Goal: Transaction & Acquisition: Book appointment/travel/reservation

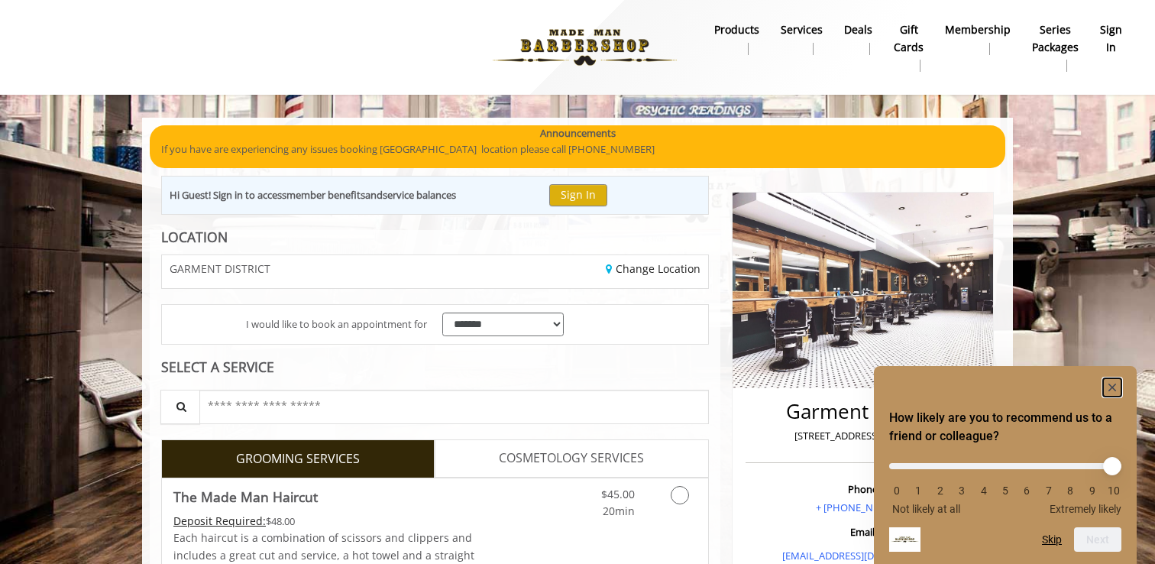
click at [1113, 387] on rect "Hide survey" at bounding box center [1112, 387] width 18 height 18
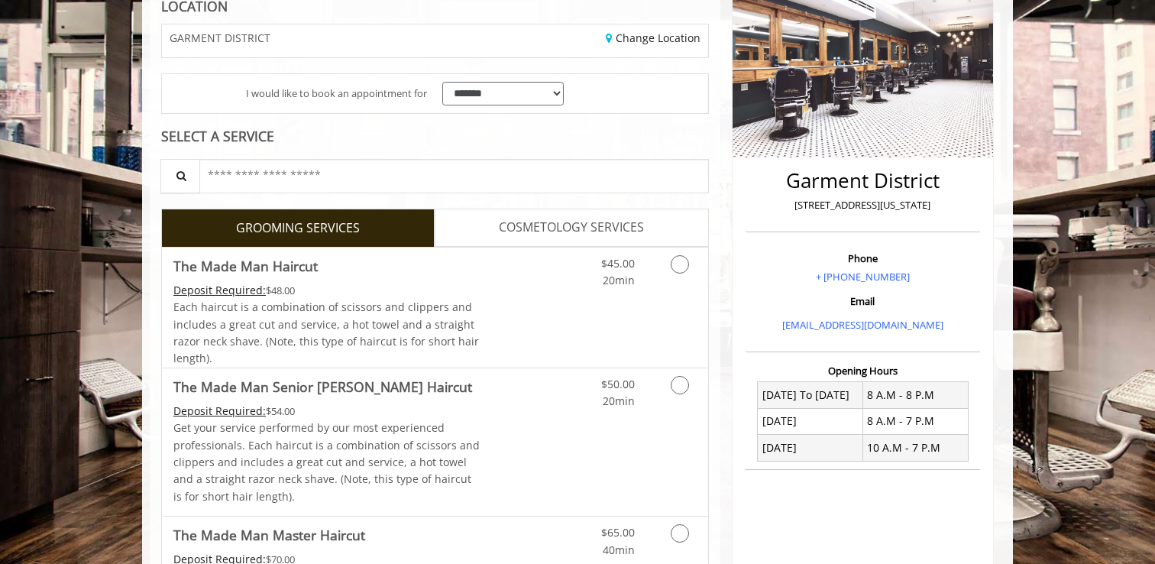
scroll to position [235, 0]
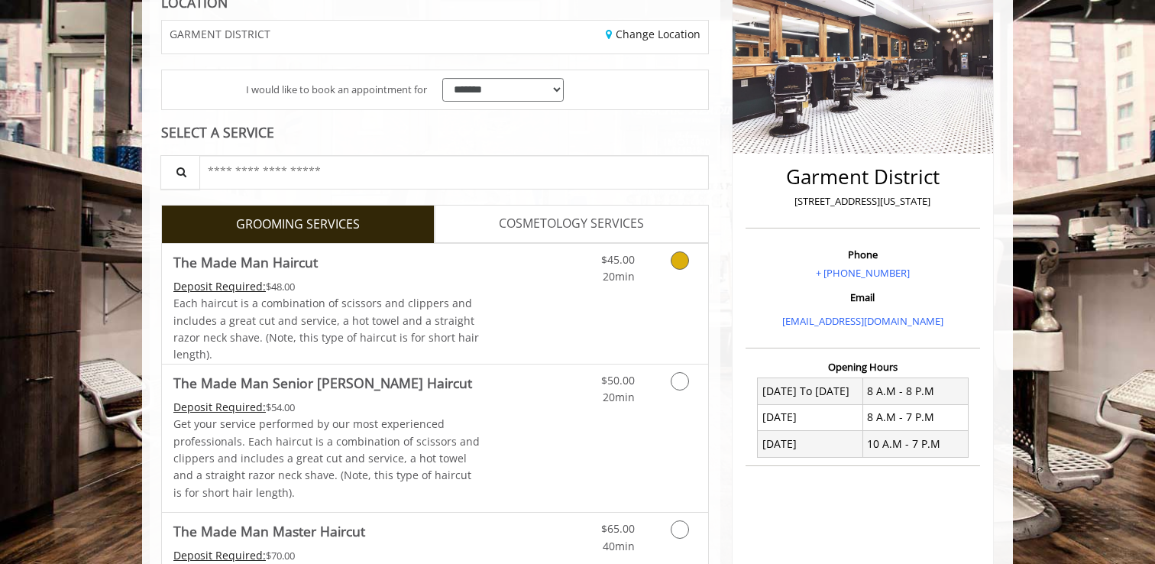
click at [578, 285] on div "$45.00 20min" at bounding box center [640, 304] width 137 height 120
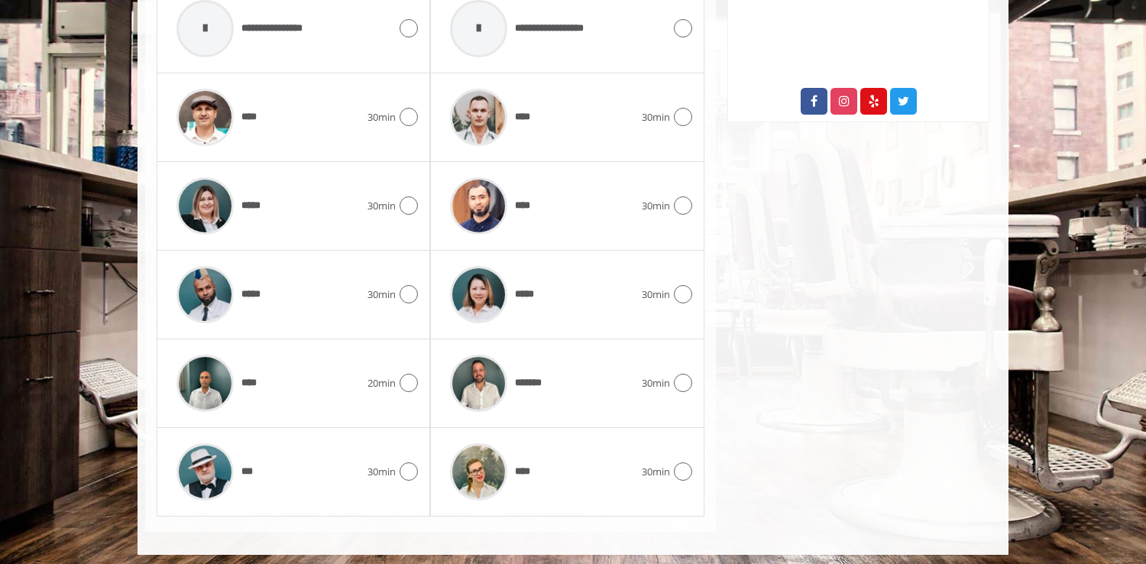
scroll to position [834, 0]
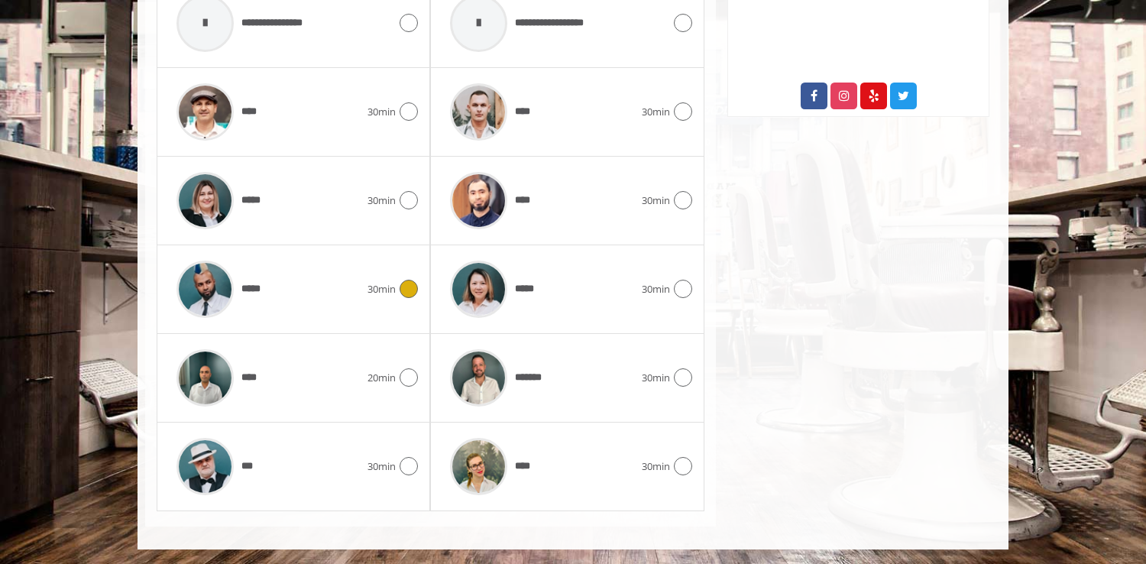
click at [335, 293] on div "*****" at bounding box center [268, 289] width 199 height 73
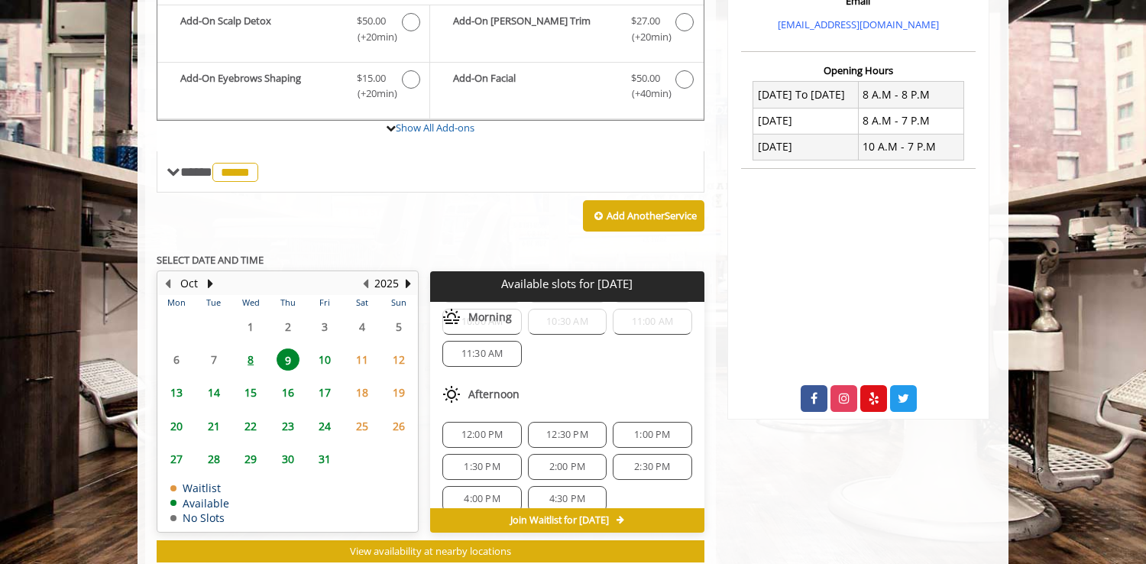
scroll to position [510, 0]
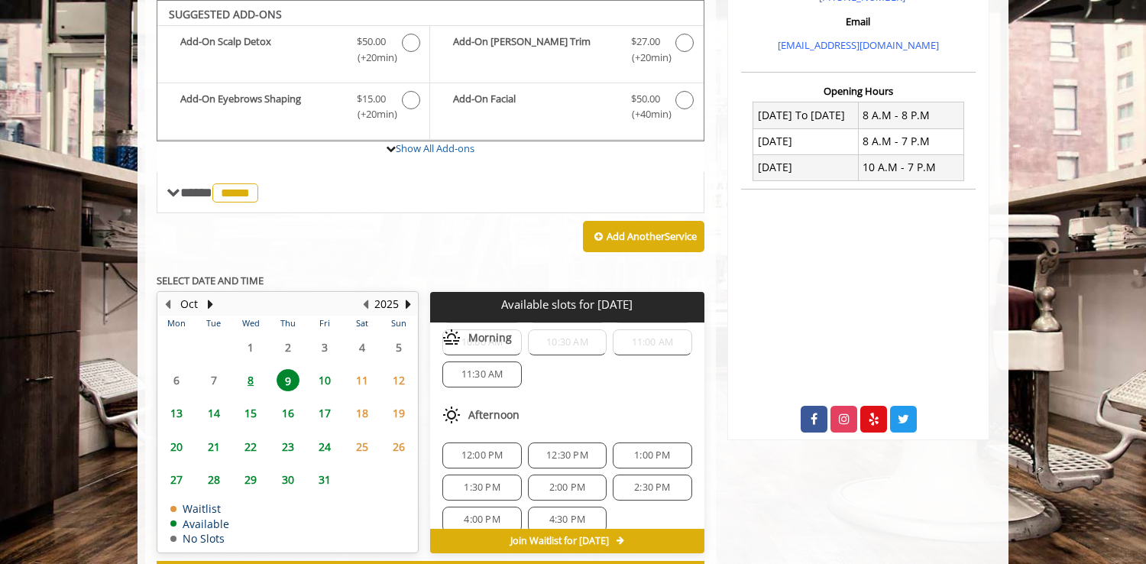
click at [643, 452] on span "1:00 PM" at bounding box center [652, 455] width 36 height 12
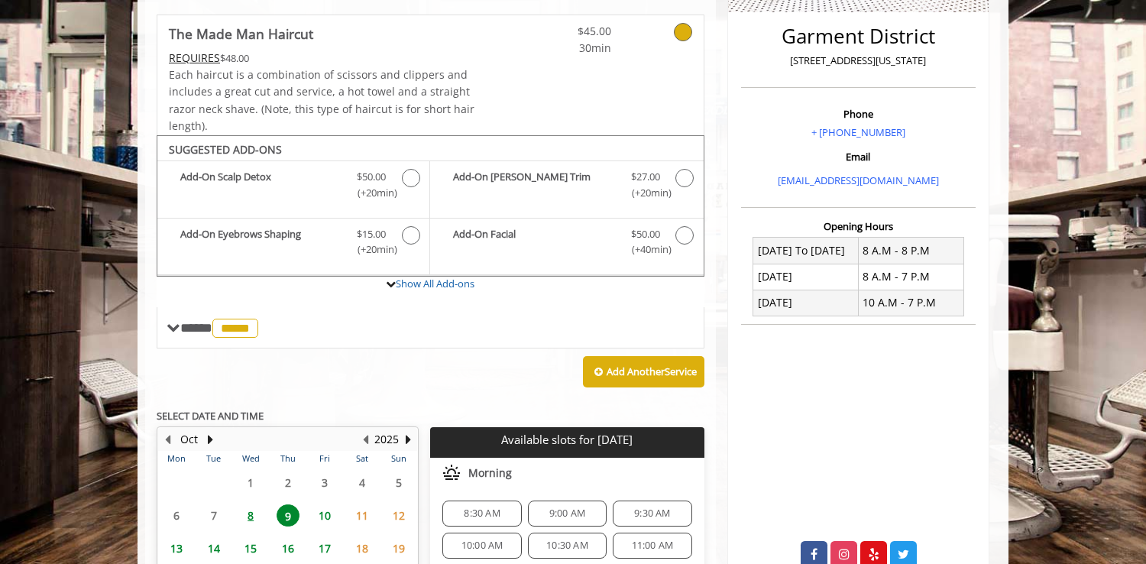
scroll to position [850, 0]
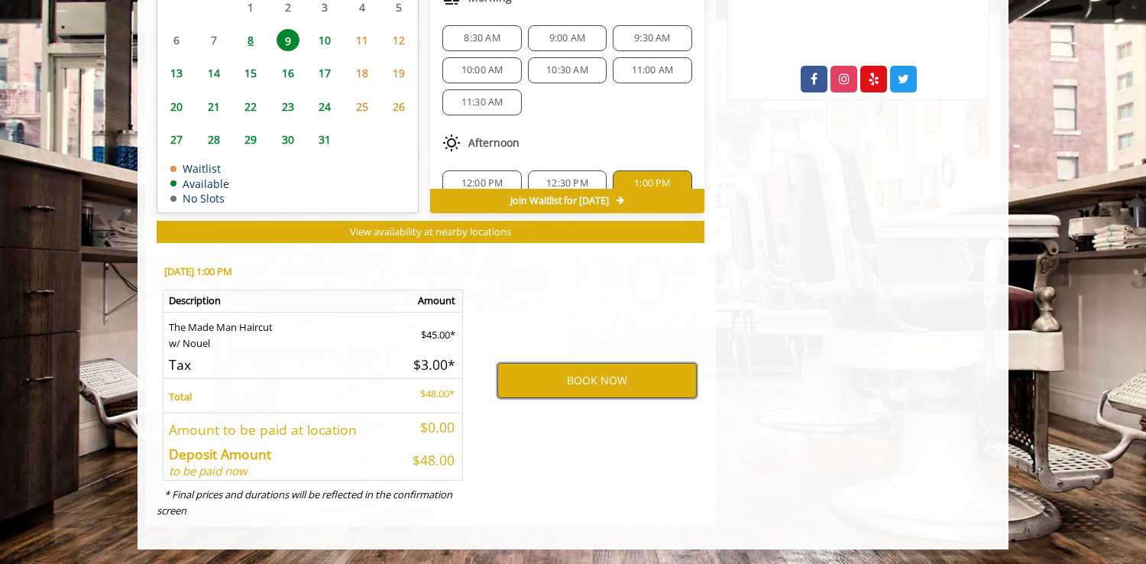
click at [607, 389] on button "BOOK NOW" at bounding box center [596, 380] width 199 height 35
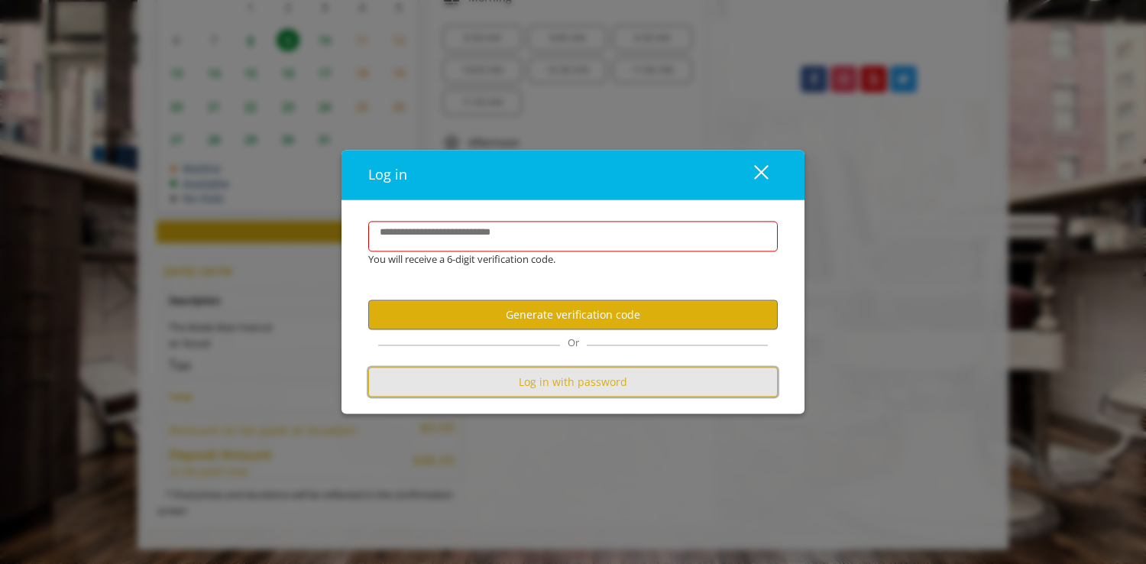
click at [501, 389] on button "Log in with password" at bounding box center [573, 383] width 410 height 30
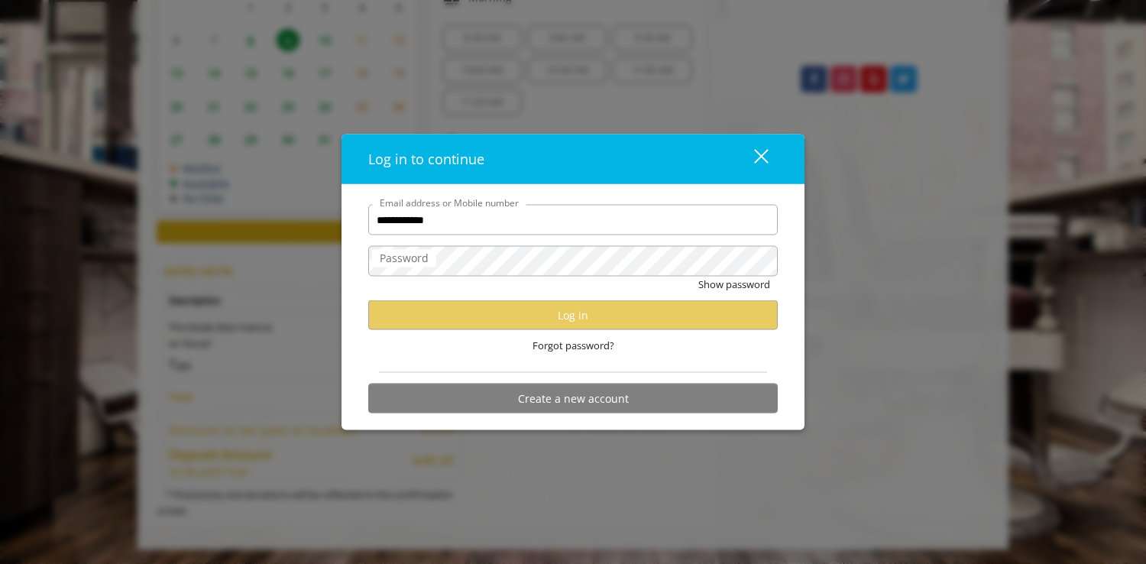
type input "**********"
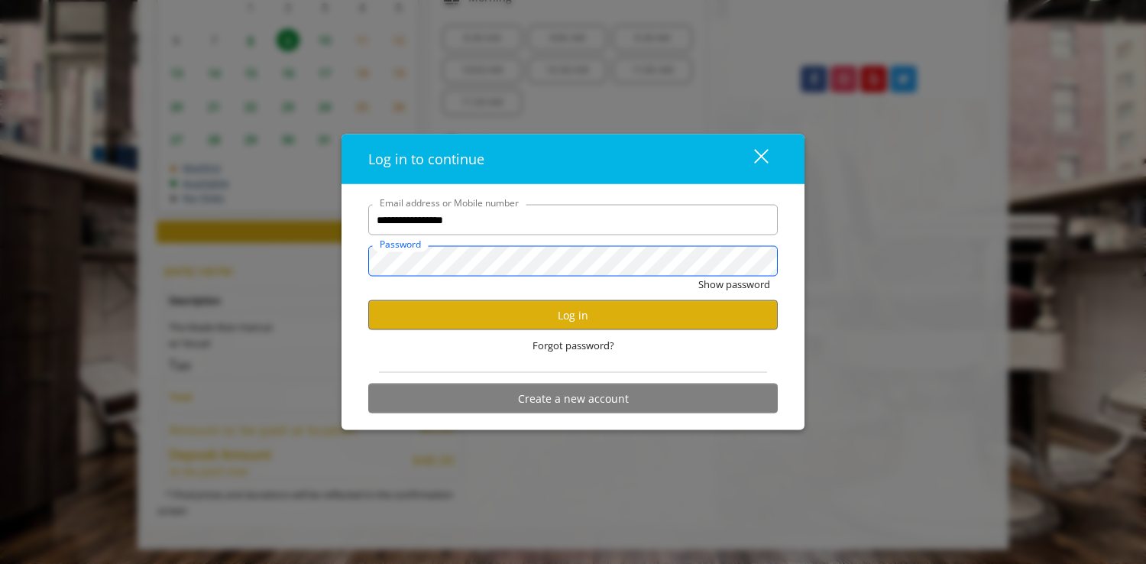
click at [698, 277] on button "Show password" at bounding box center [734, 285] width 72 height 16
click at [620, 313] on button "Log in" at bounding box center [573, 315] width 410 height 30
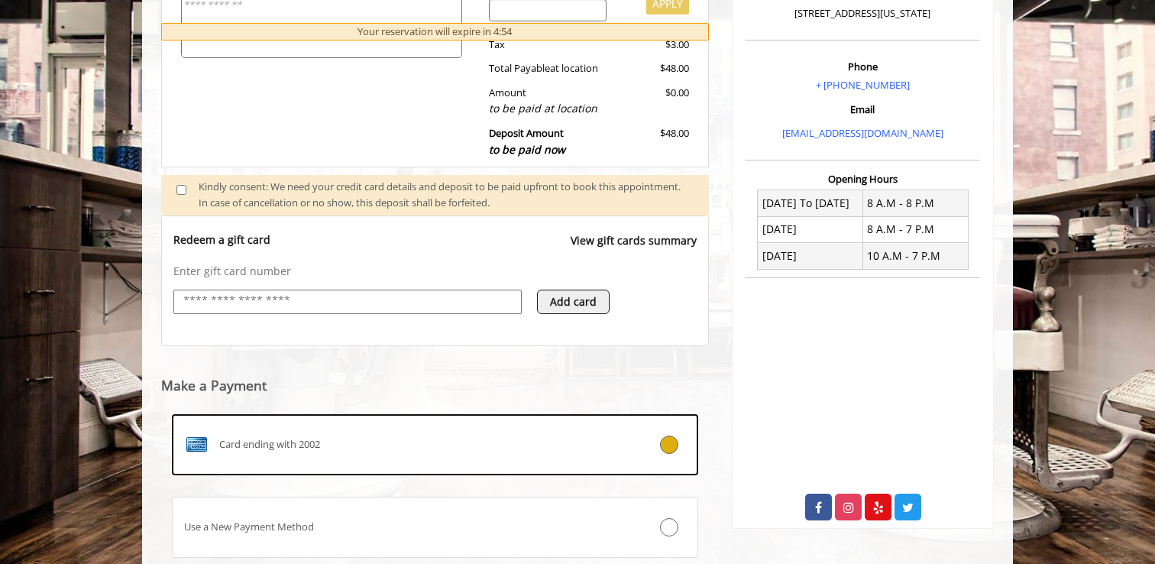
scroll to position [528, 0]
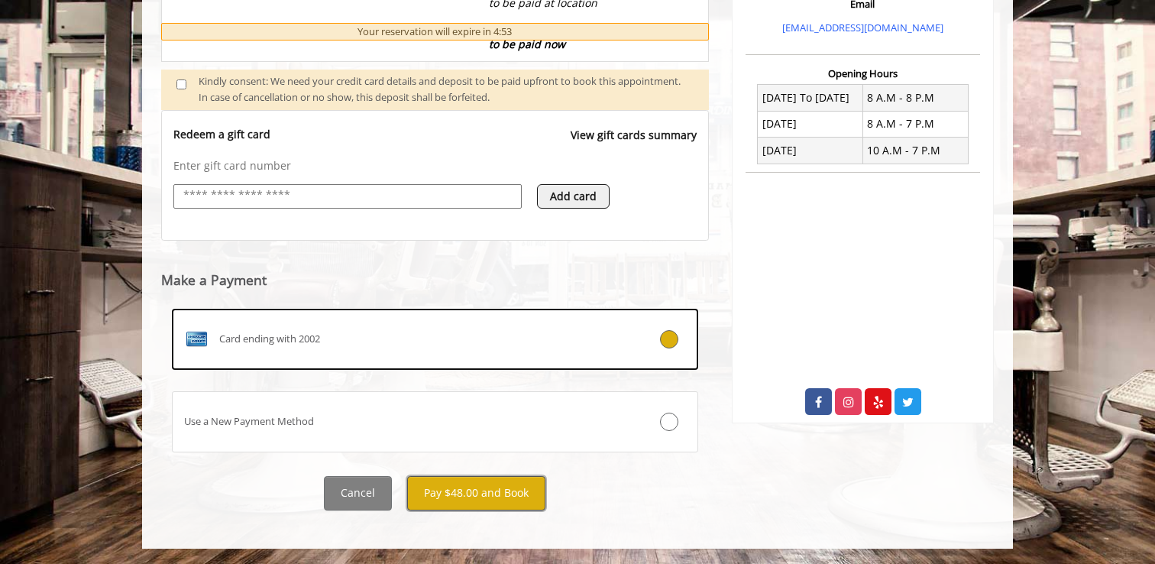
click at [502, 495] on button "Pay $48.00 and Book" at bounding box center [476, 493] width 138 height 34
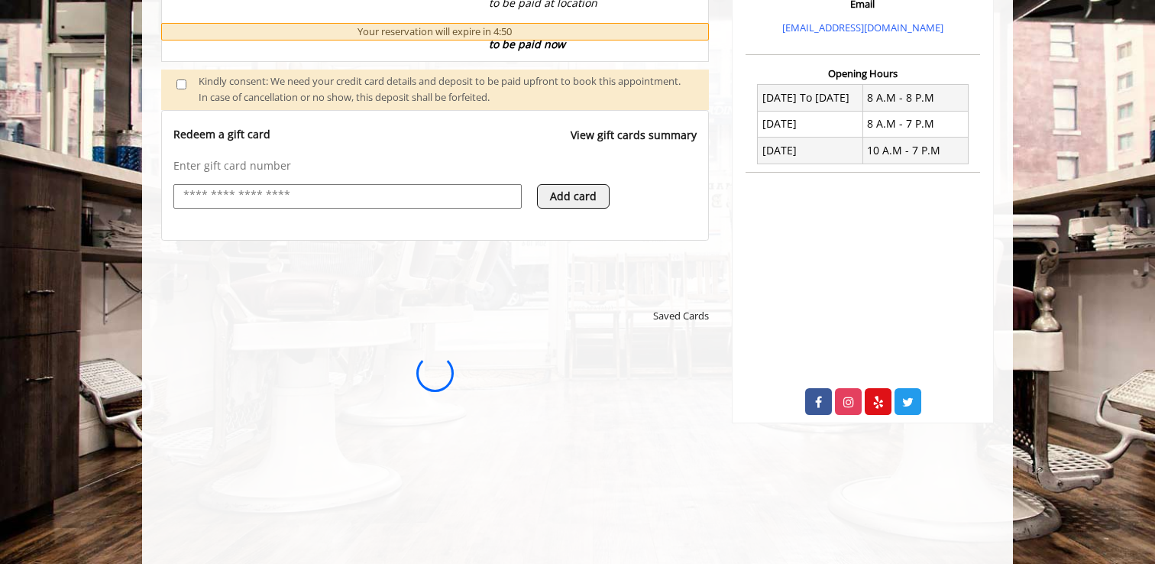
scroll to position [0, 0]
